Goal: Transaction & Acquisition: Download file/media

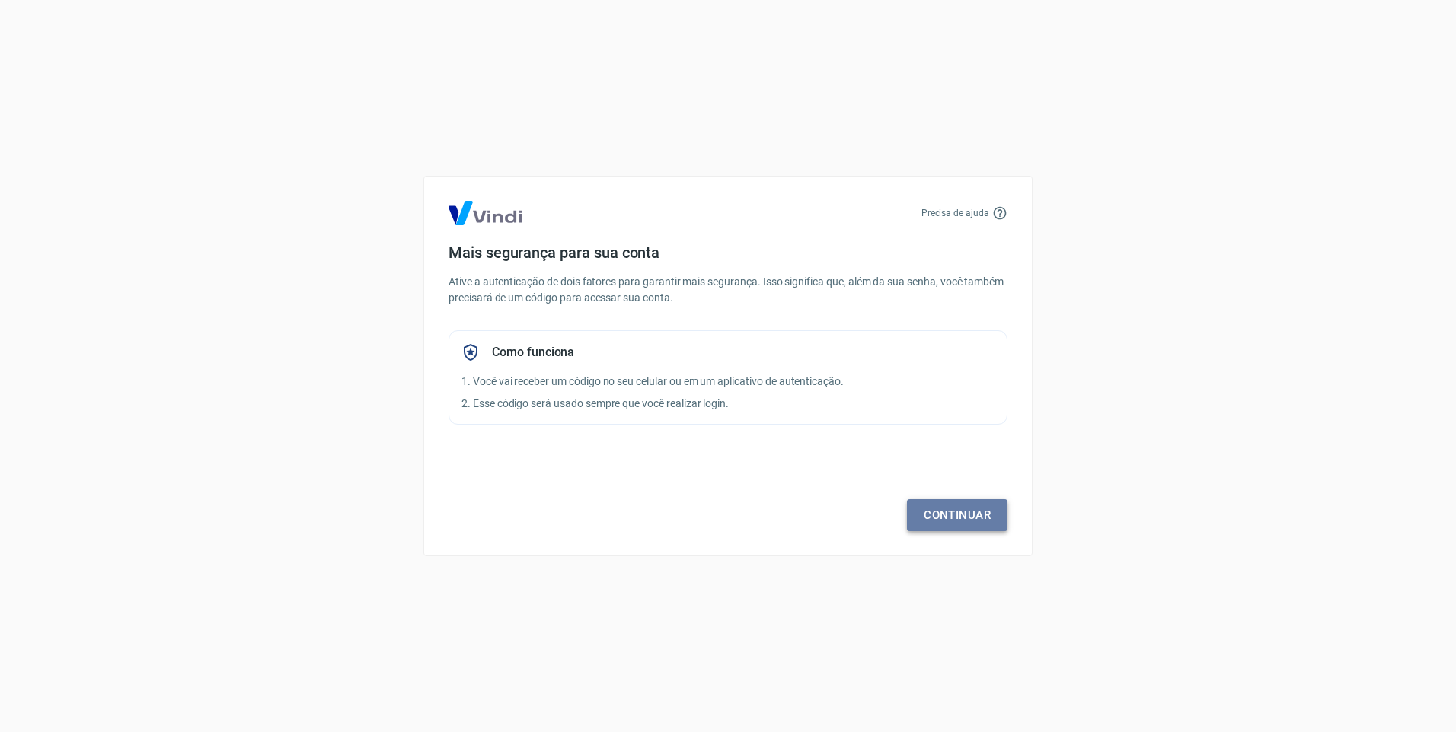
click at [954, 511] on link "Continuar" at bounding box center [957, 515] width 101 height 32
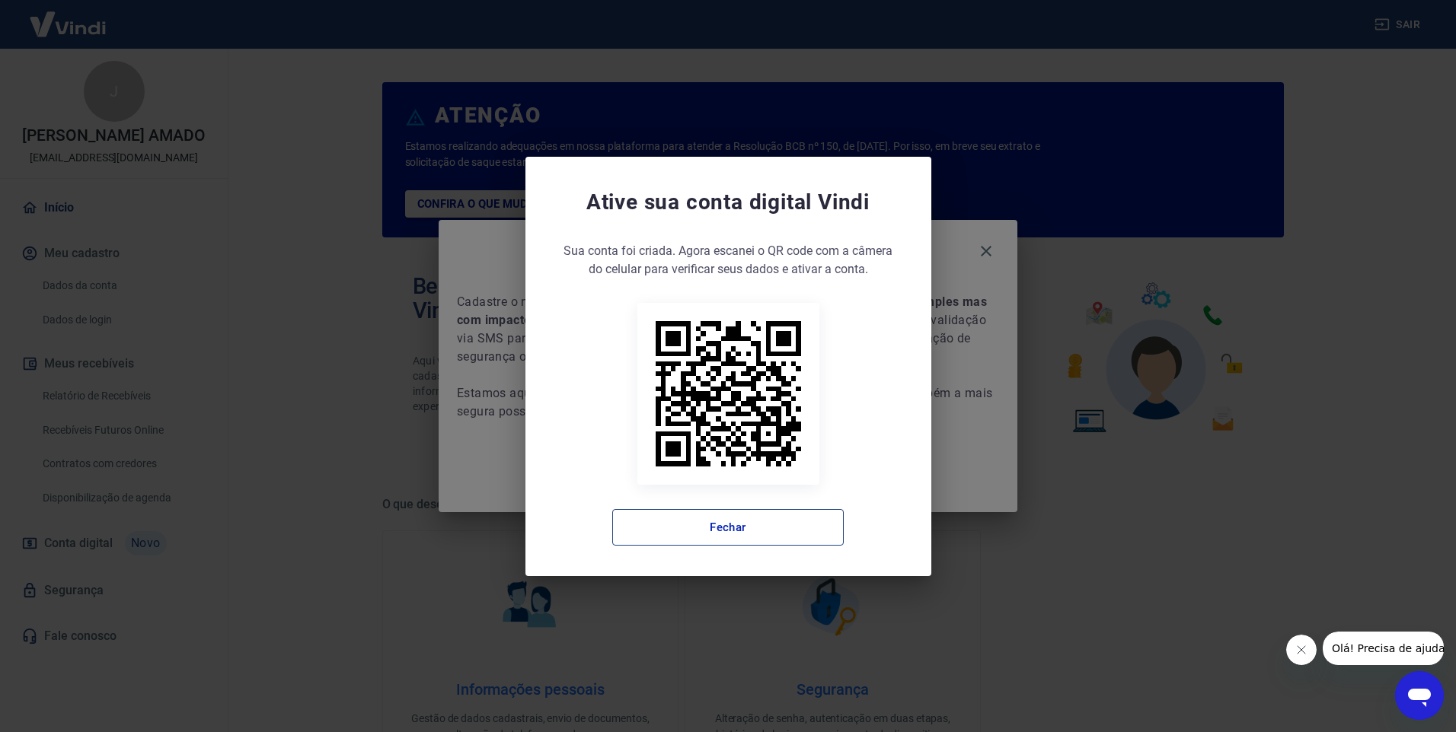
click at [793, 533] on button "Fechar" at bounding box center [727, 527] width 231 height 37
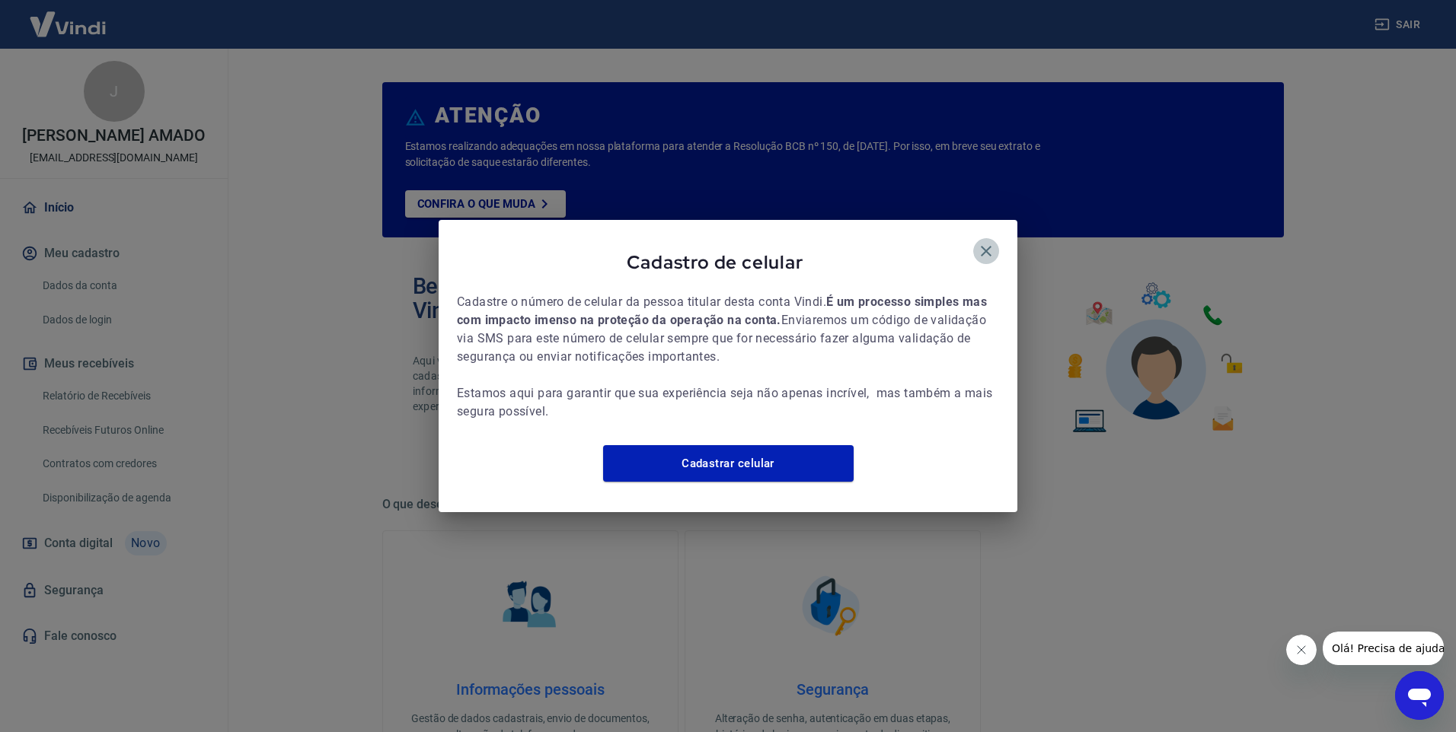
click at [994, 242] on icon "button" at bounding box center [986, 251] width 18 height 18
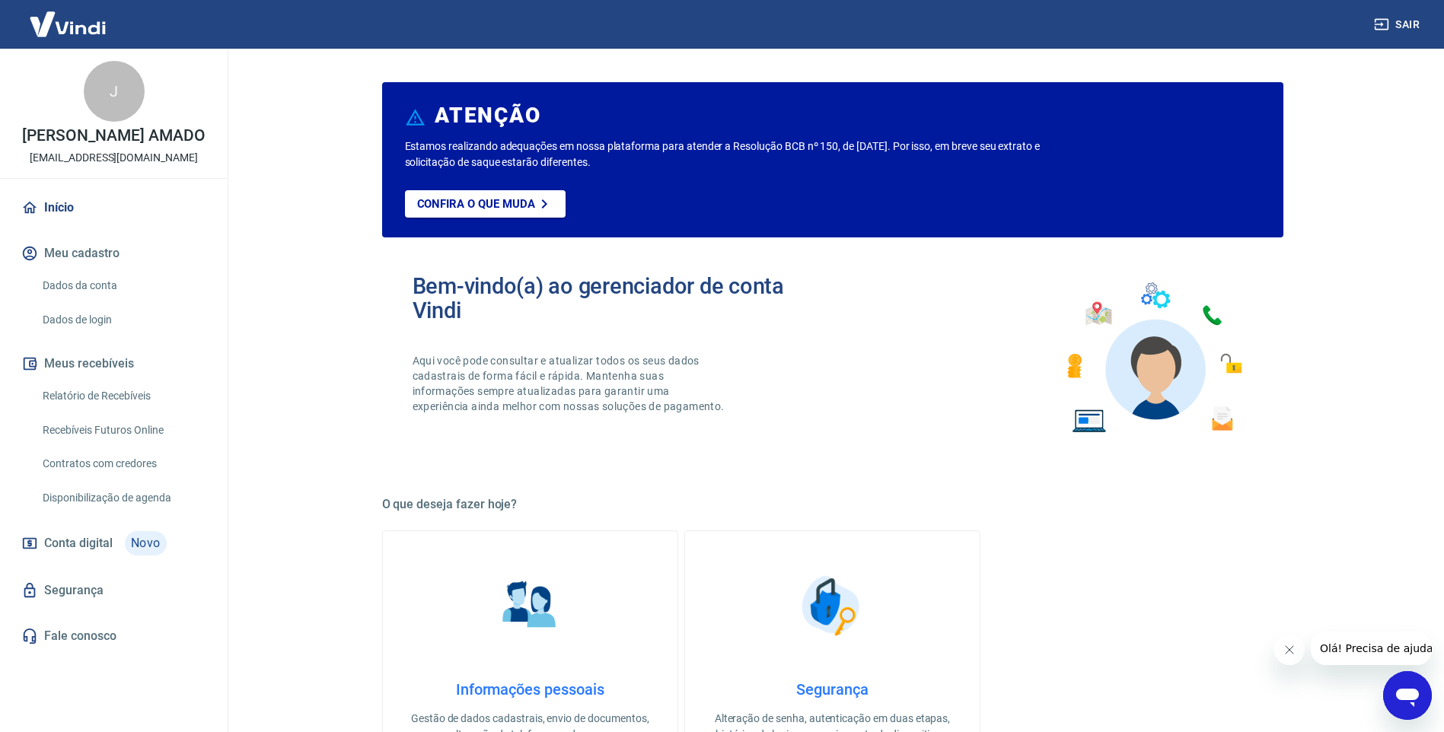
click at [120, 396] on link "Relatório de Recebíveis" at bounding box center [123, 396] width 173 height 31
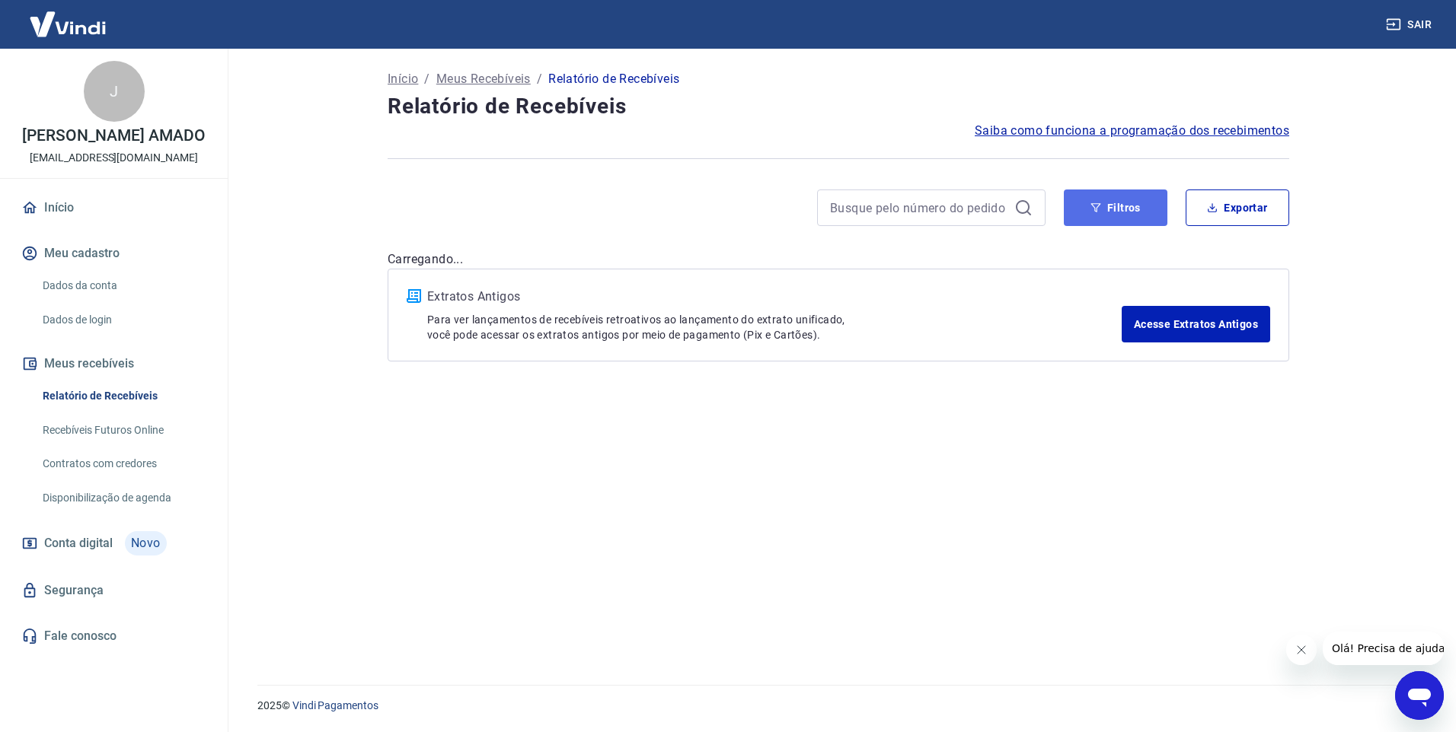
click at [1119, 194] on button "Filtros" at bounding box center [1116, 208] width 104 height 37
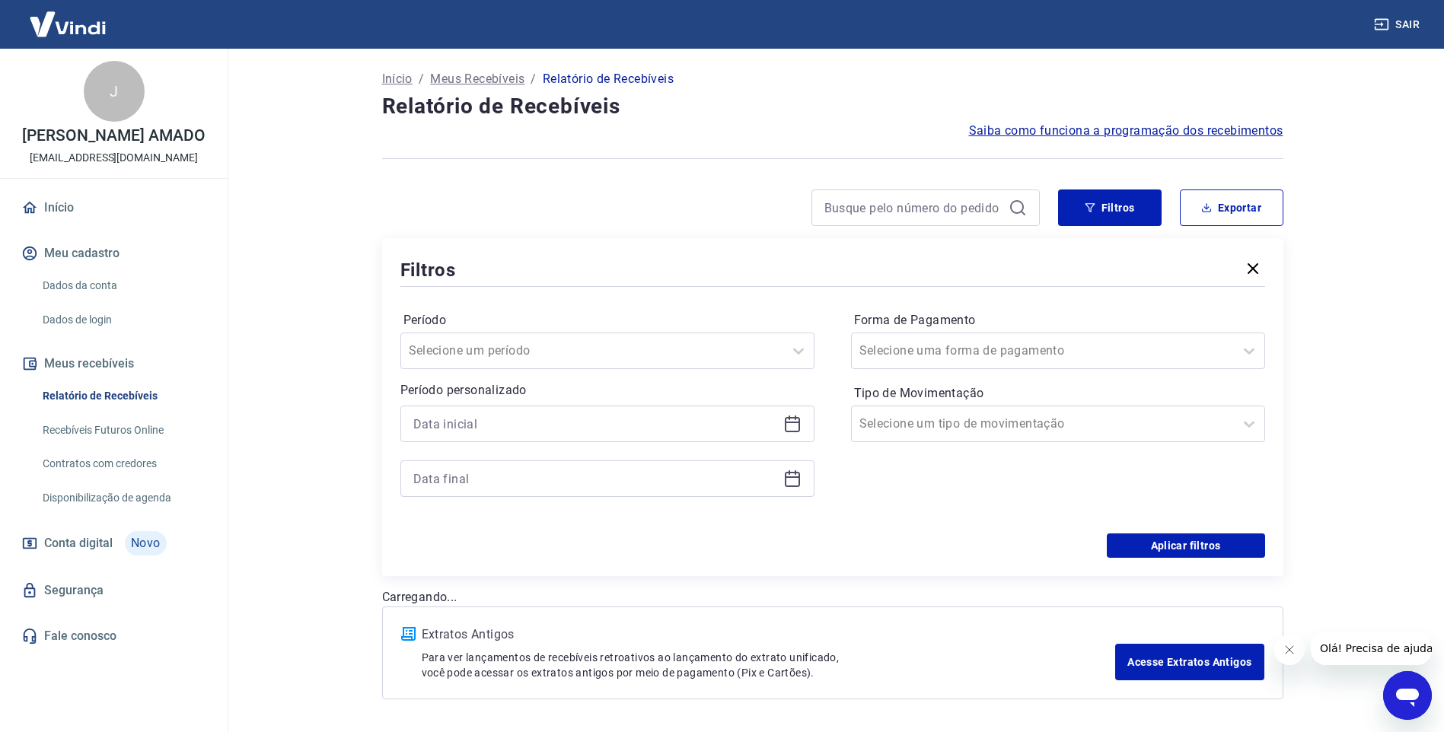
click at [799, 420] on icon at bounding box center [792, 424] width 15 height 15
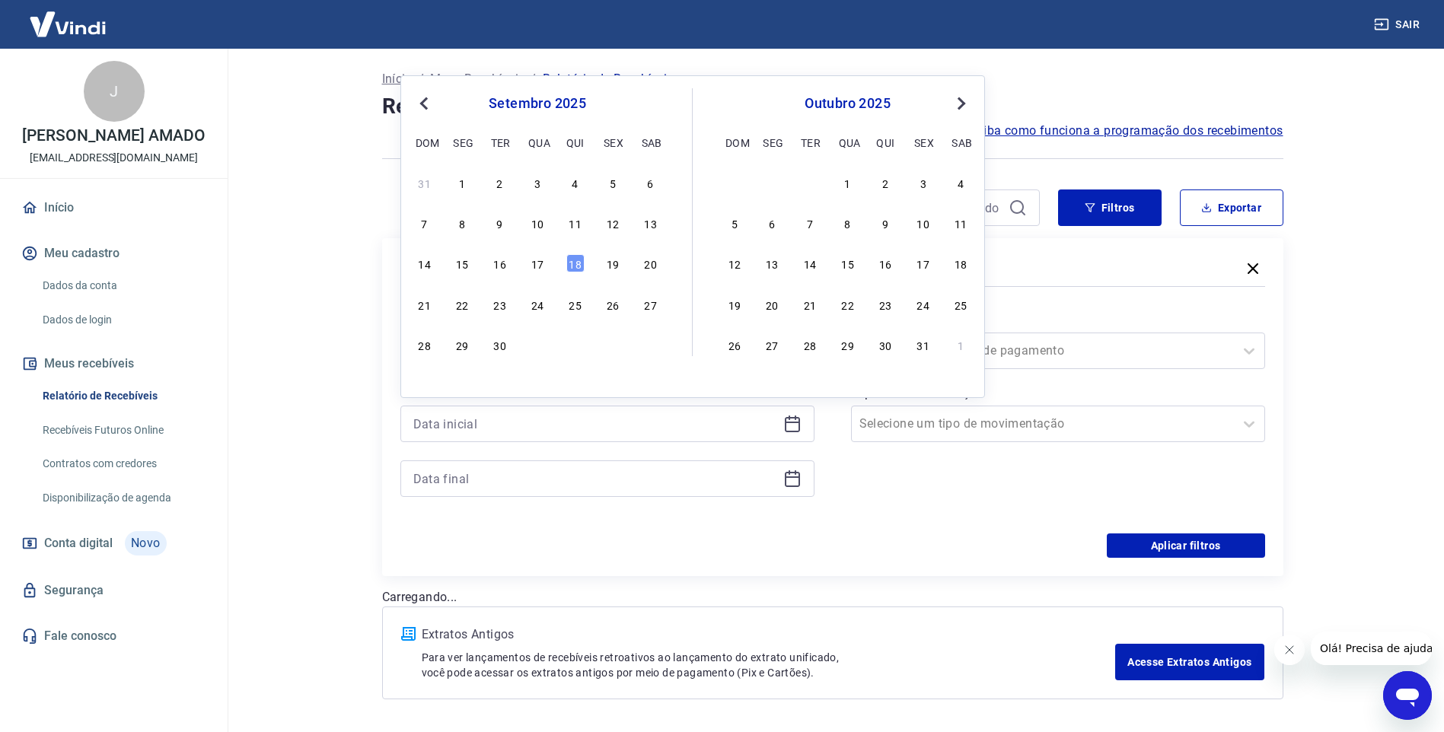
click at [649, 222] on div "13" at bounding box center [651, 223] width 18 height 18
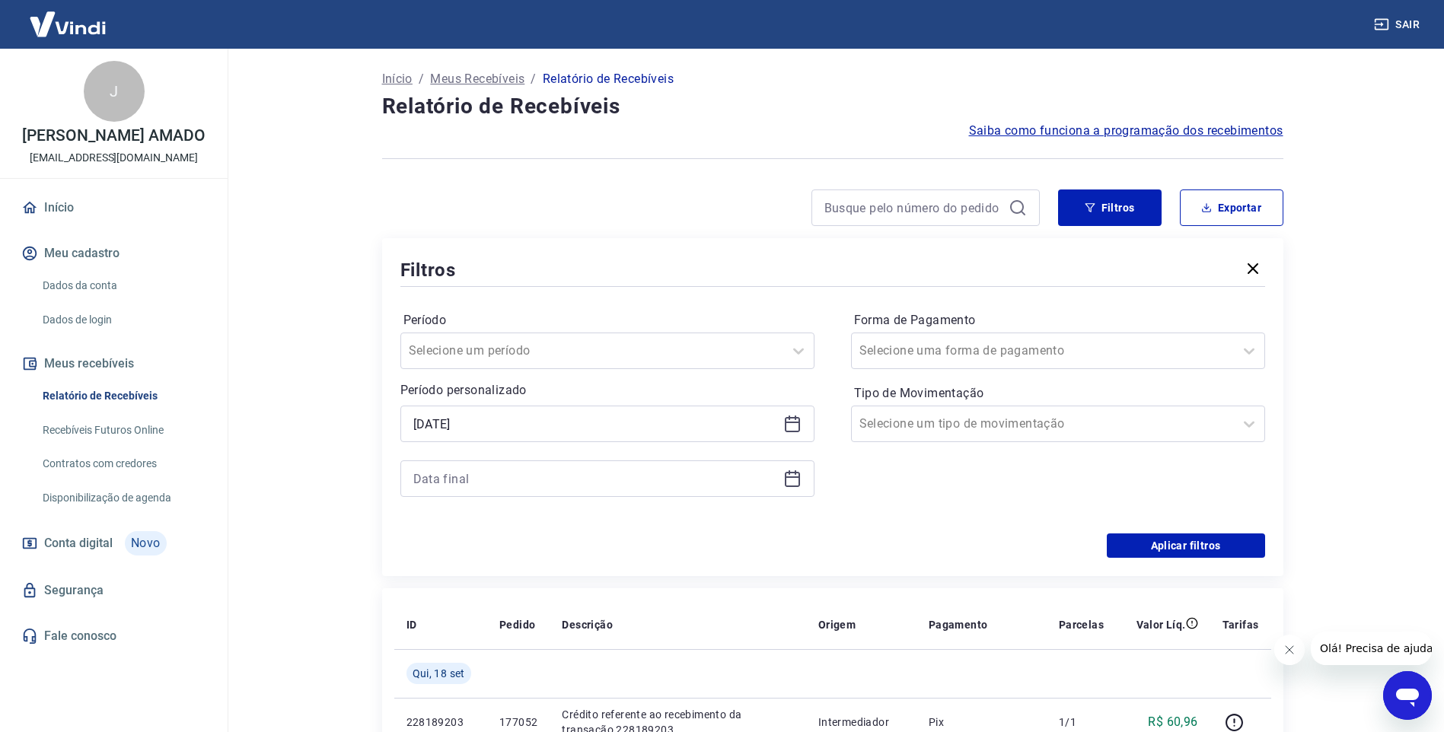
type input "13/09/2025"
click at [508, 477] on input at bounding box center [595, 479] width 364 height 23
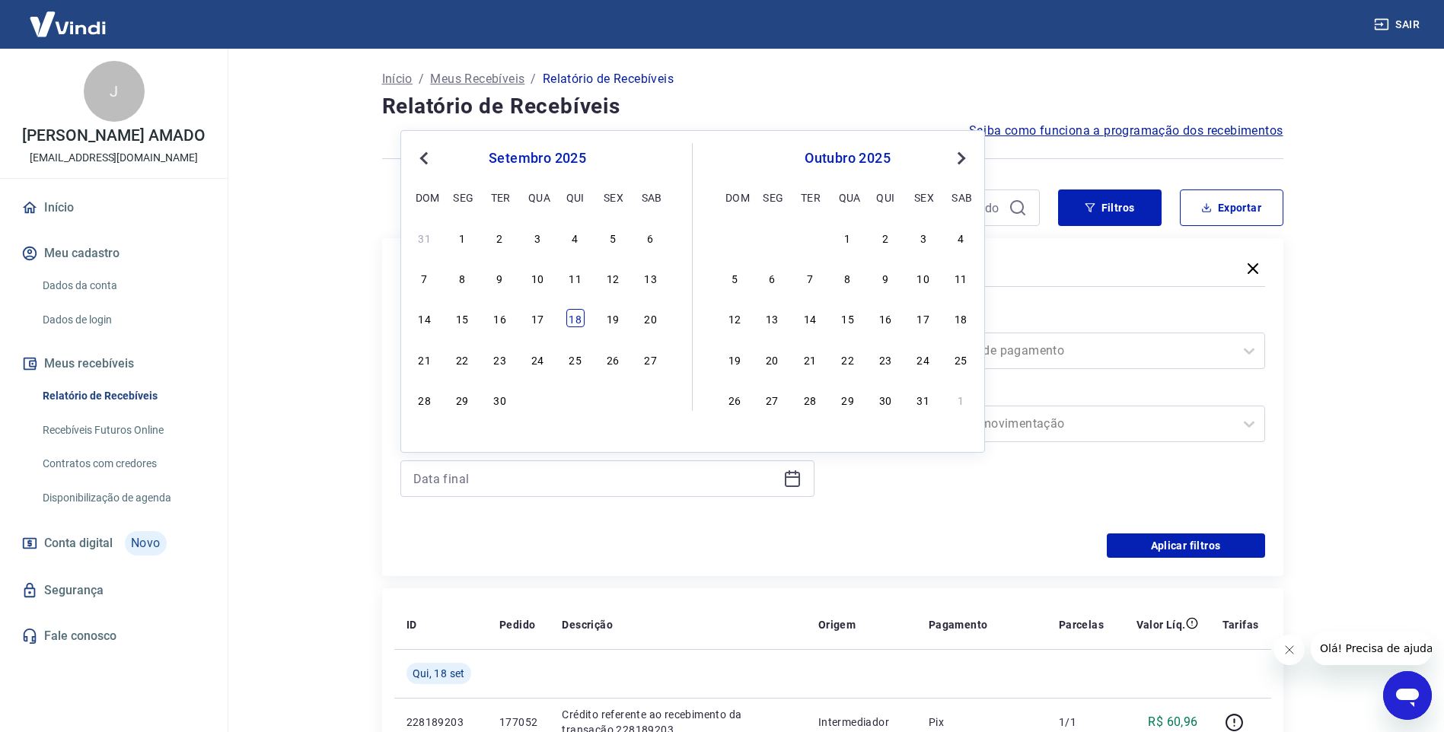
click at [570, 322] on div "18" at bounding box center [576, 318] width 18 height 18
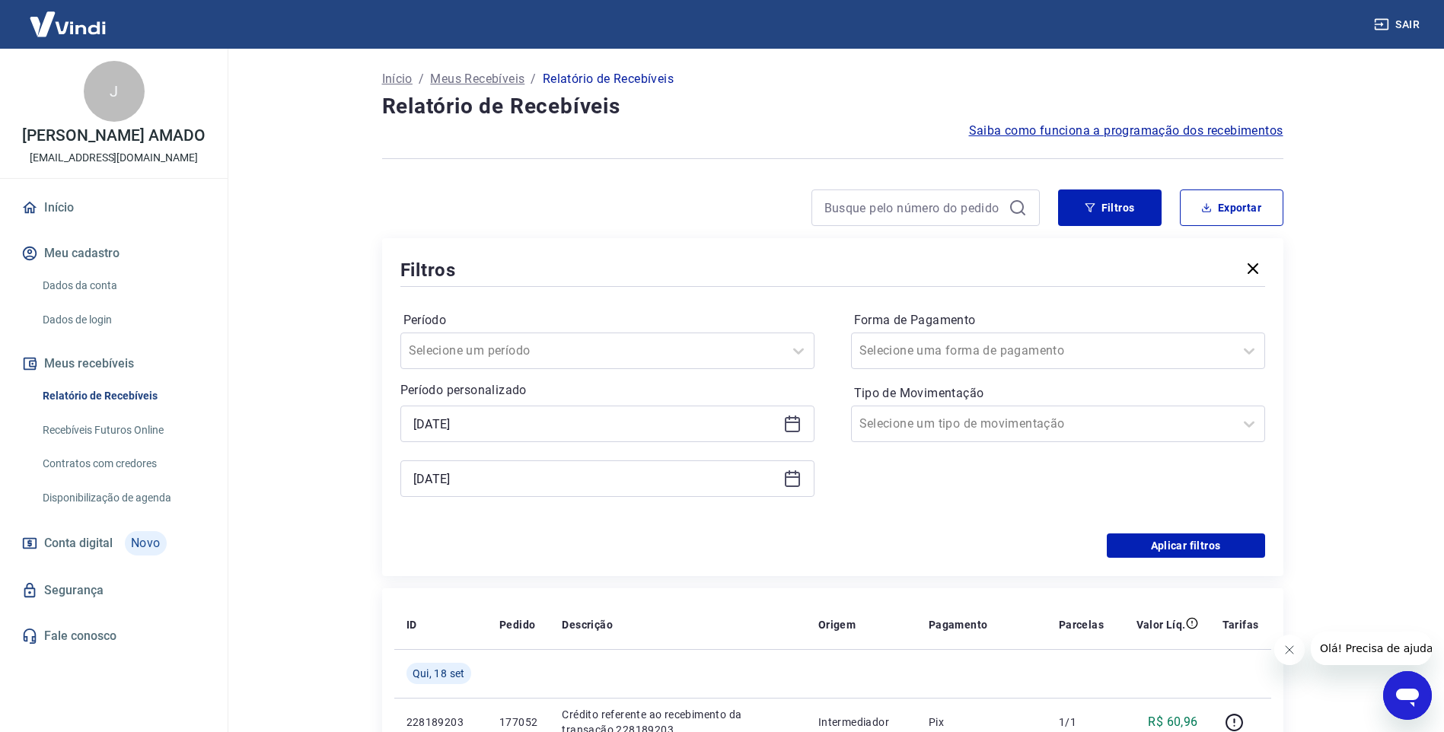
type input "18/09/2025"
drag, startPoint x: 1176, startPoint y: 542, endPoint x: 515, endPoint y: 447, distance: 667.7
click at [1173, 541] on button "Aplicar filtros" at bounding box center [1186, 546] width 158 height 24
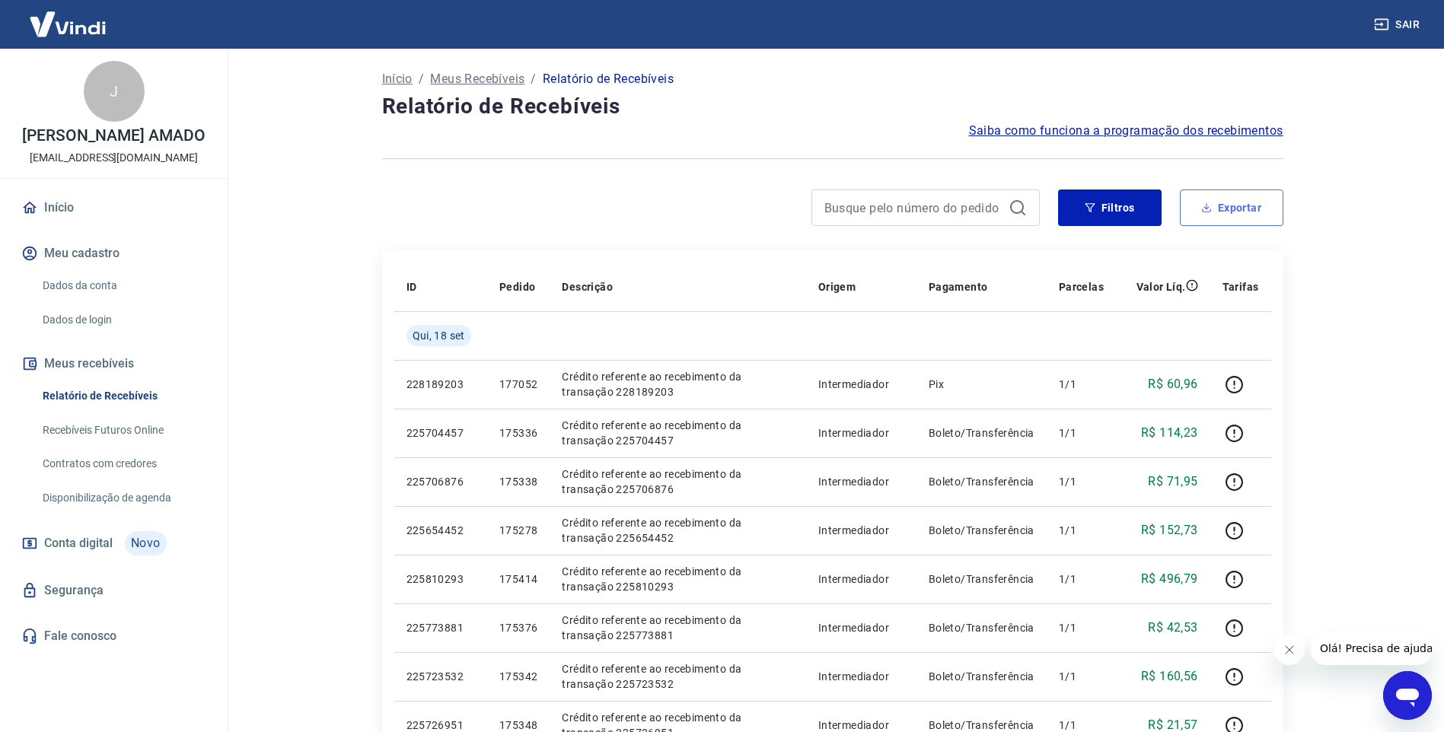
click at [1247, 212] on button "Exportar" at bounding box center [1232, 208] width 104 height 37
type input "13/09/2025"
type input "18/09/2025"
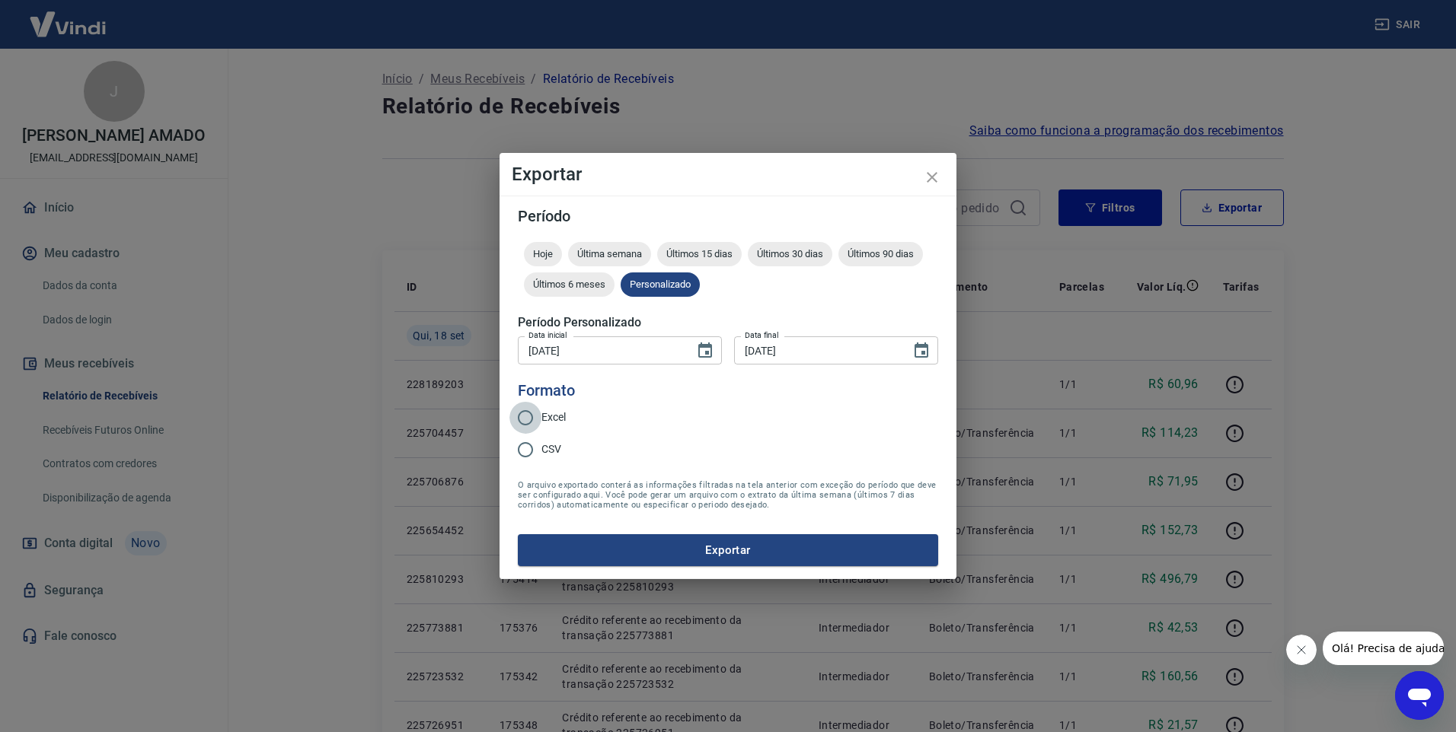
drag, startPoint x: 540, startPoint y: 425, endPoint x: 550, endPoint y: 430, distance: 11.2
click at [539, 425] on input "Excel" at bounding box center [525, 418] width 32 height 32
radio input "true"
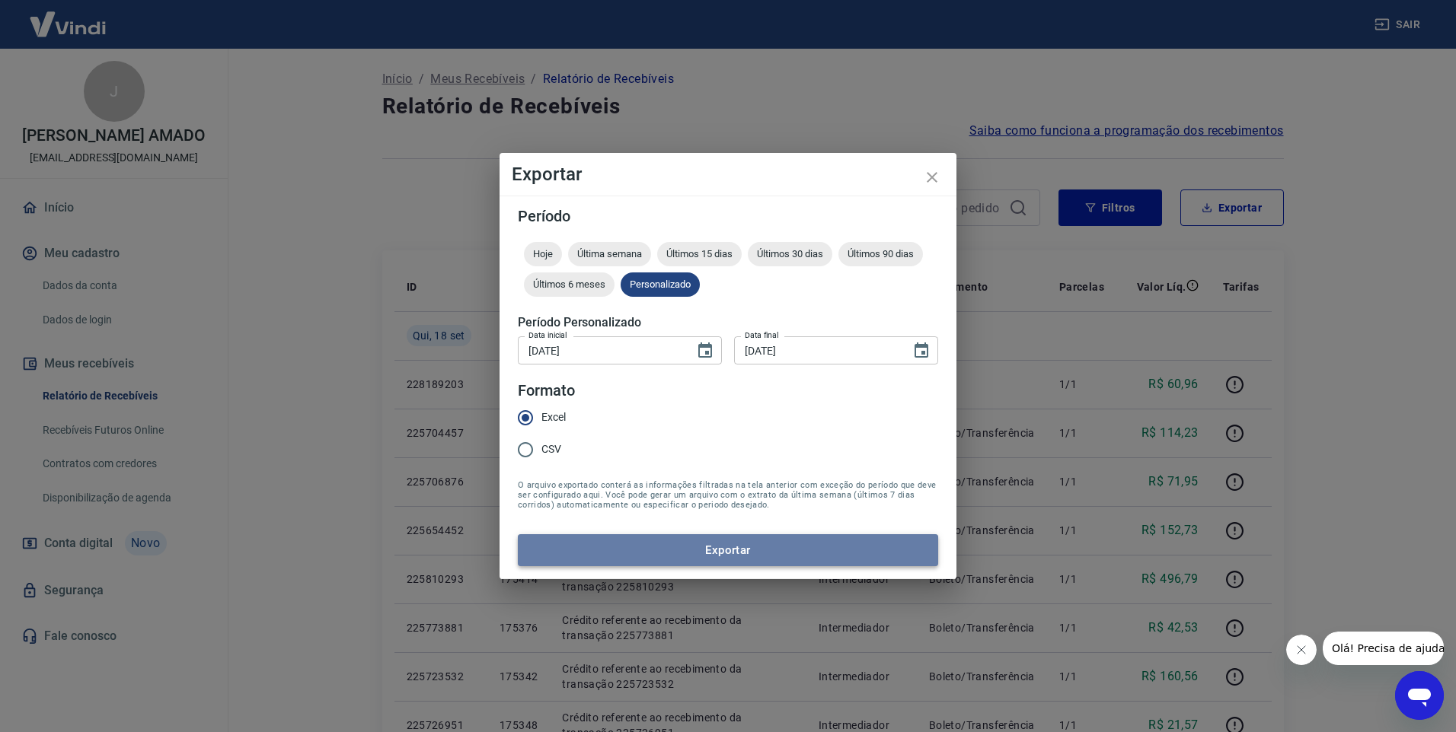
click at [769, 554] on button "Exportar" at bounding box center [728, 551] width 420 height 32
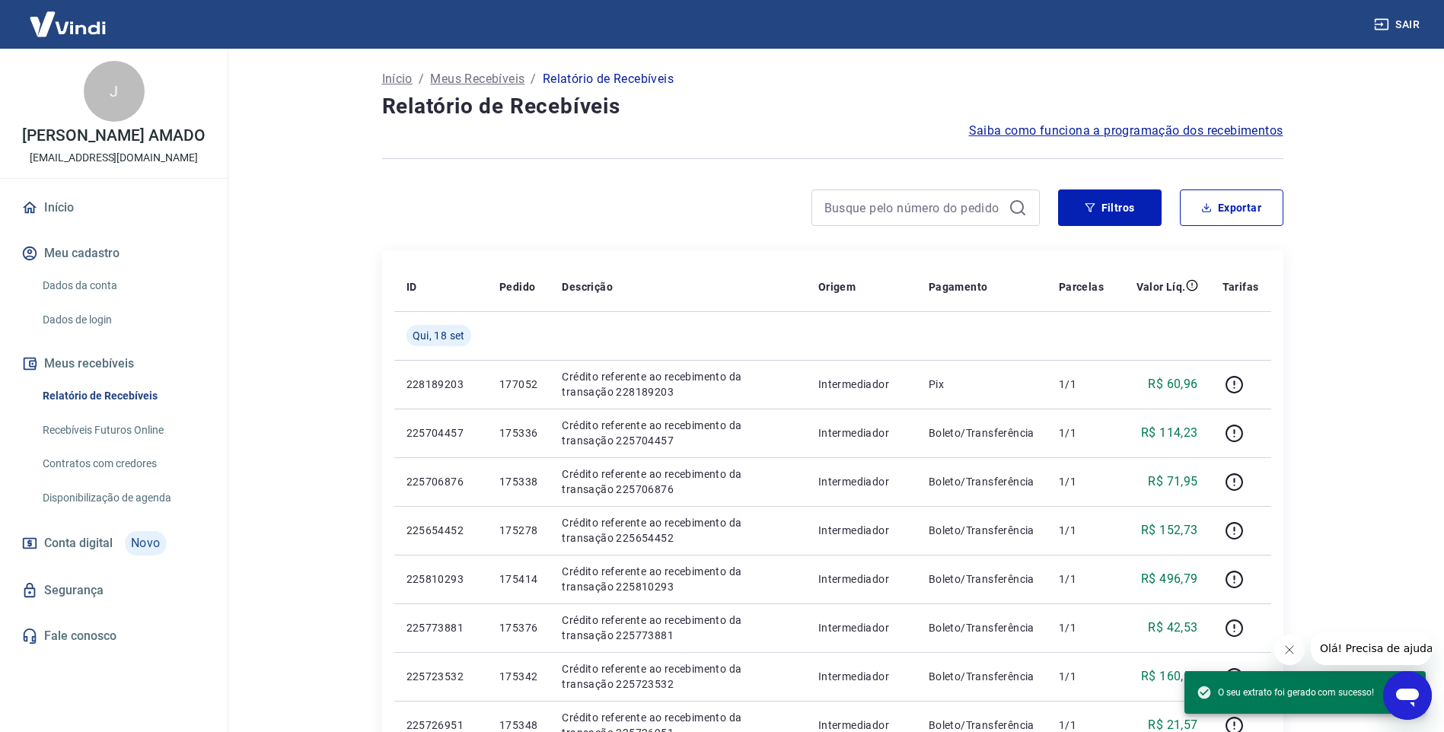
click at [1355, 329] on main "Início / Meus Recebíveis / Relatório de Recebíveis Relatório de Recebíveis Saib…" at bounding box center [833, 391] width 1224 height 684
